Goal: Task Accomplishment & Management: Complete application form

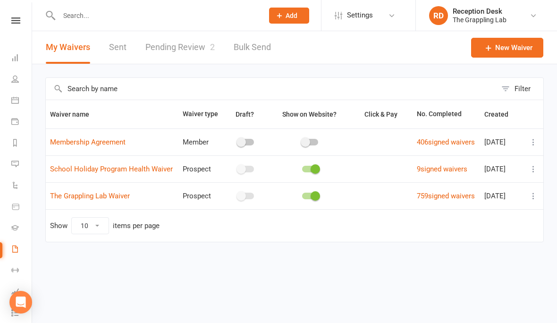
click at [173, 51] on link "Pending Review 2" at bounding box center [179, 47] width 69 height 33
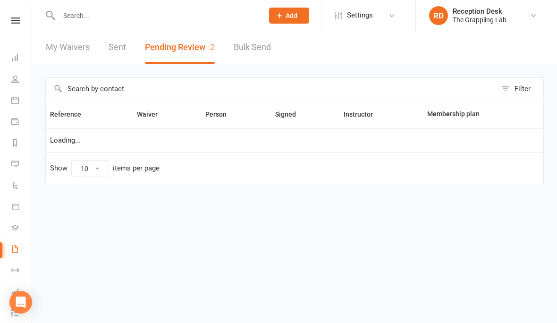
select select "25"
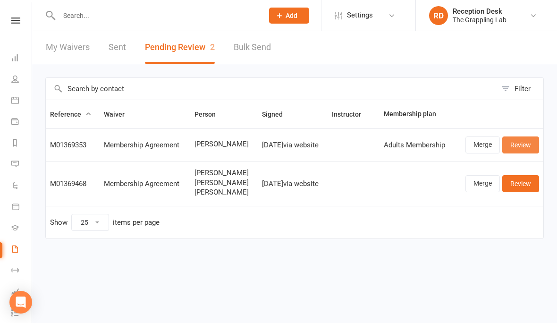
click at [516, 144] on link "Review" at bounding box center [520, 144] width 37 height 17
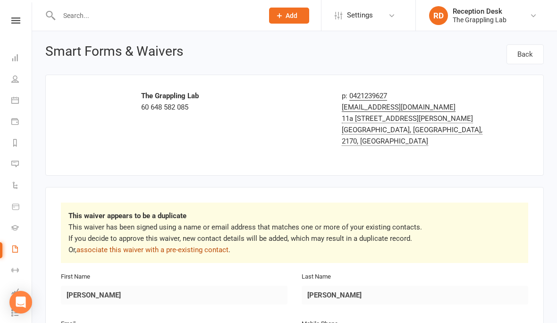
click at [124, 246] on link "associate this waiver with a pre-existing contact" at bounding box center [152, 250] width 152 height 8
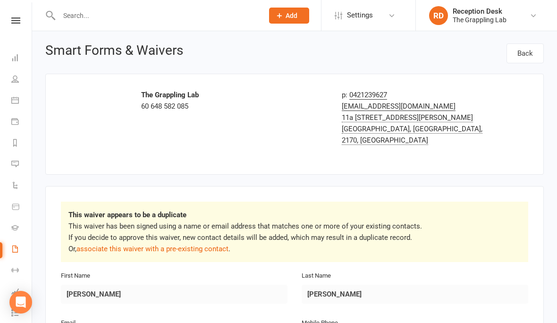
scroll to position [2, 0]
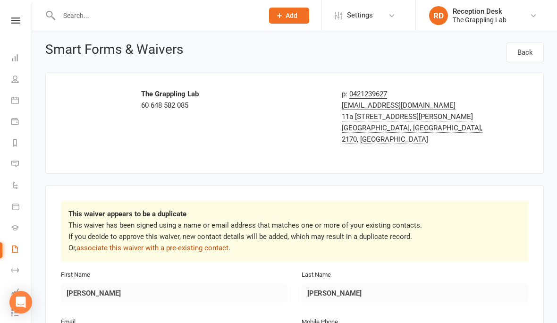
click at [116, 244] on link "associate this waiver with a pre-existing contact" at bounding box center [152, 248] width 152 height 8
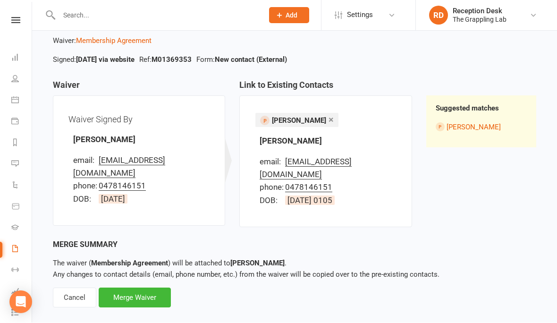
scroll to position [54, 0]
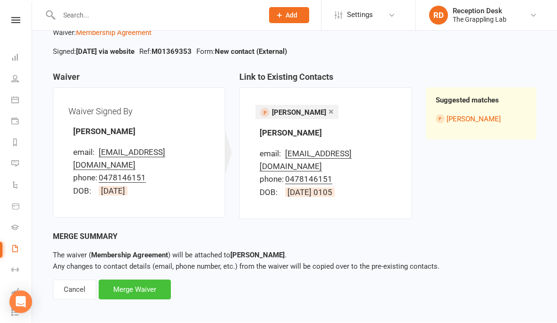
click at [127, 280] on div "Merge Waiver" at bounding box center [135, 290] width 72 height 20
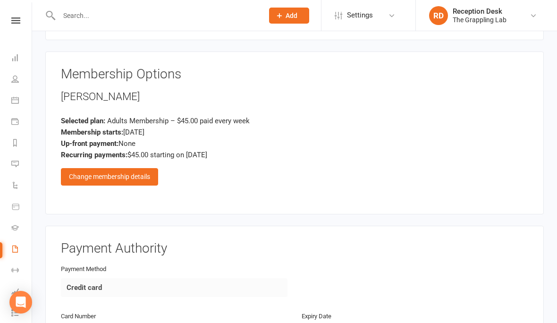
scroll to position [404, 0]
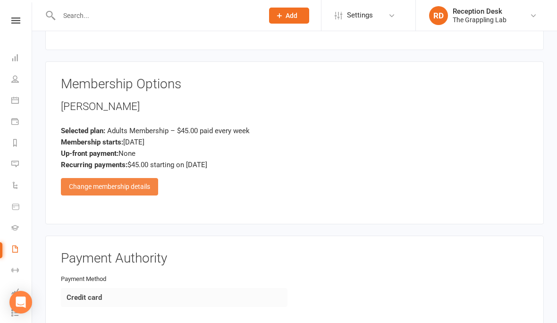
click at [95, 178] on div "Change membership details" at bounding box center [109, 186] width 97 height 17
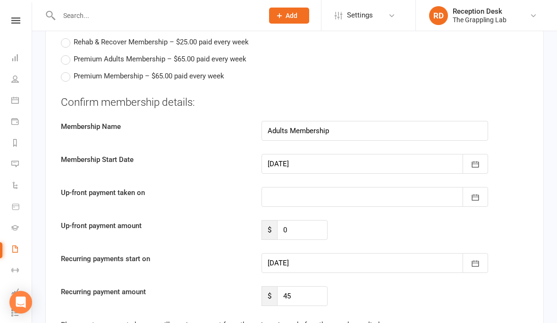
scroll to position [557, 0]
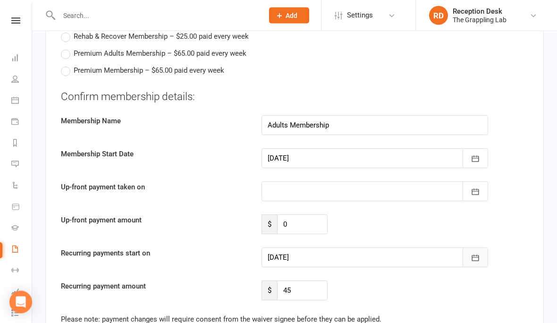
click at [477, 254] on icon "button" at bounding box center [475, 258] width 9 height 9
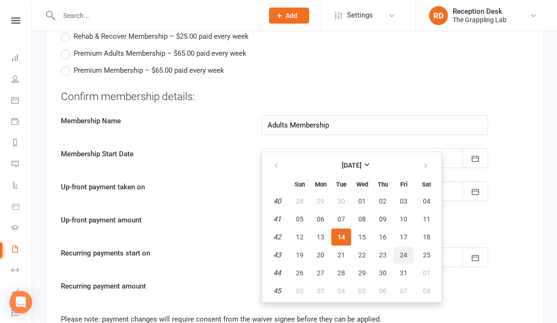
click at [407, 246] on button "24" at bounding box center [404, 254] width 20 height 17
type input "[DATE]"
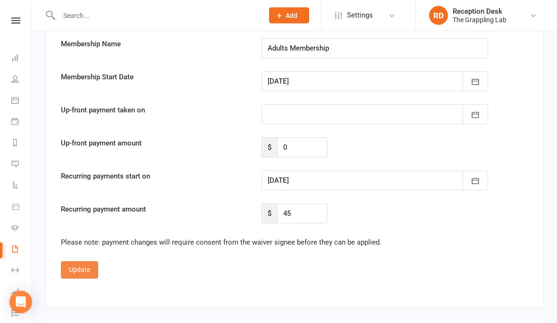
click at [78, 262] on button "Update" at bounding box center [79, 270] width 37 height 17
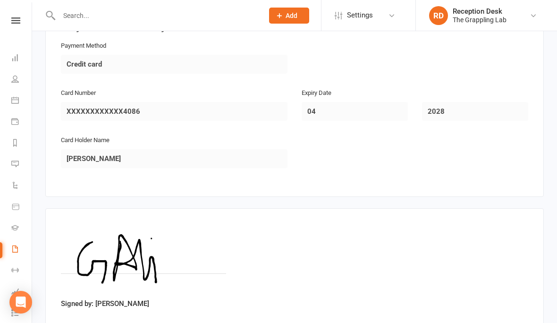
scroll to position [652, 0]
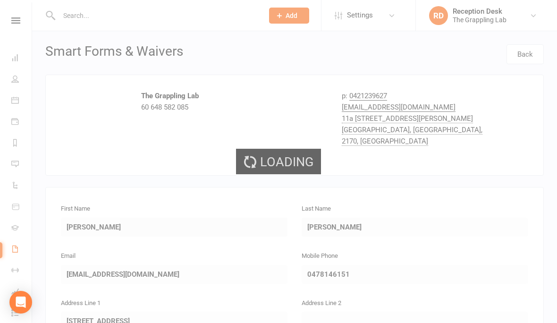
select select "25"
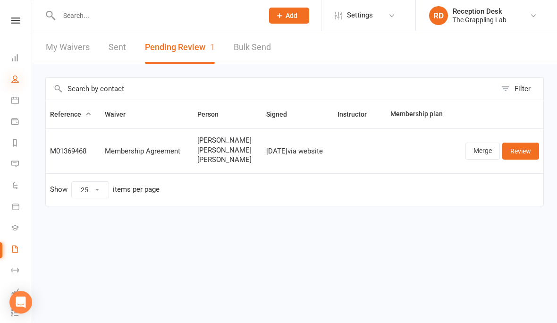
click at [13, 78] on icon at bounding box center [15, 79] width 8 height 8
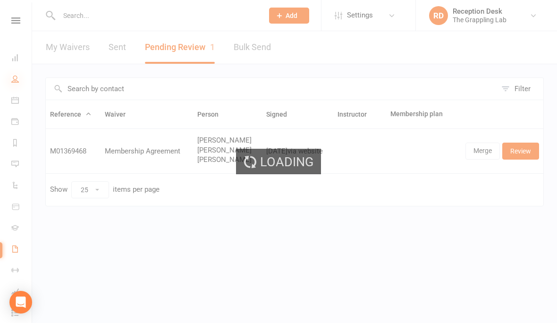
select select "100"
